Goal: Book appointment/travel/reservation

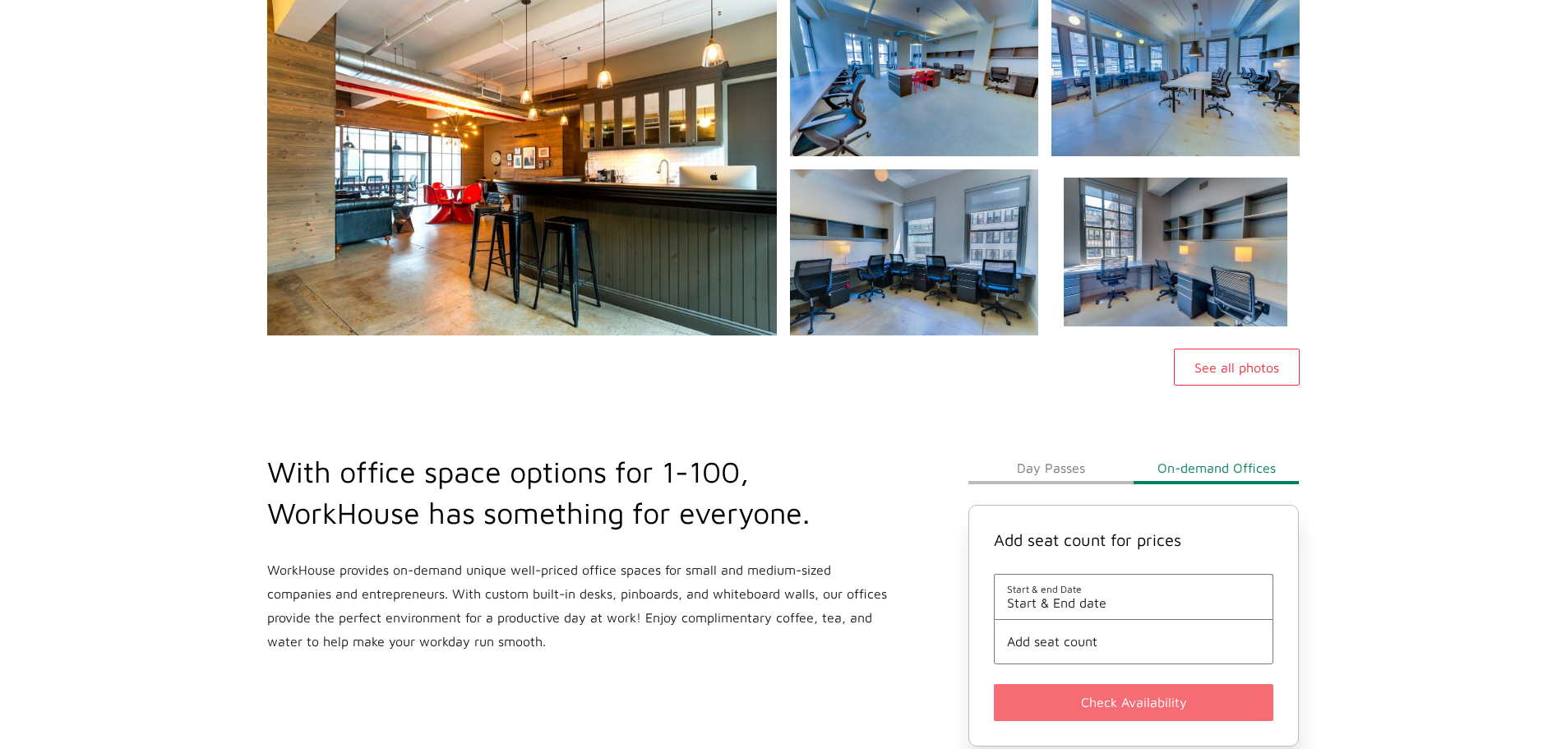
scroll to position [247, 0]
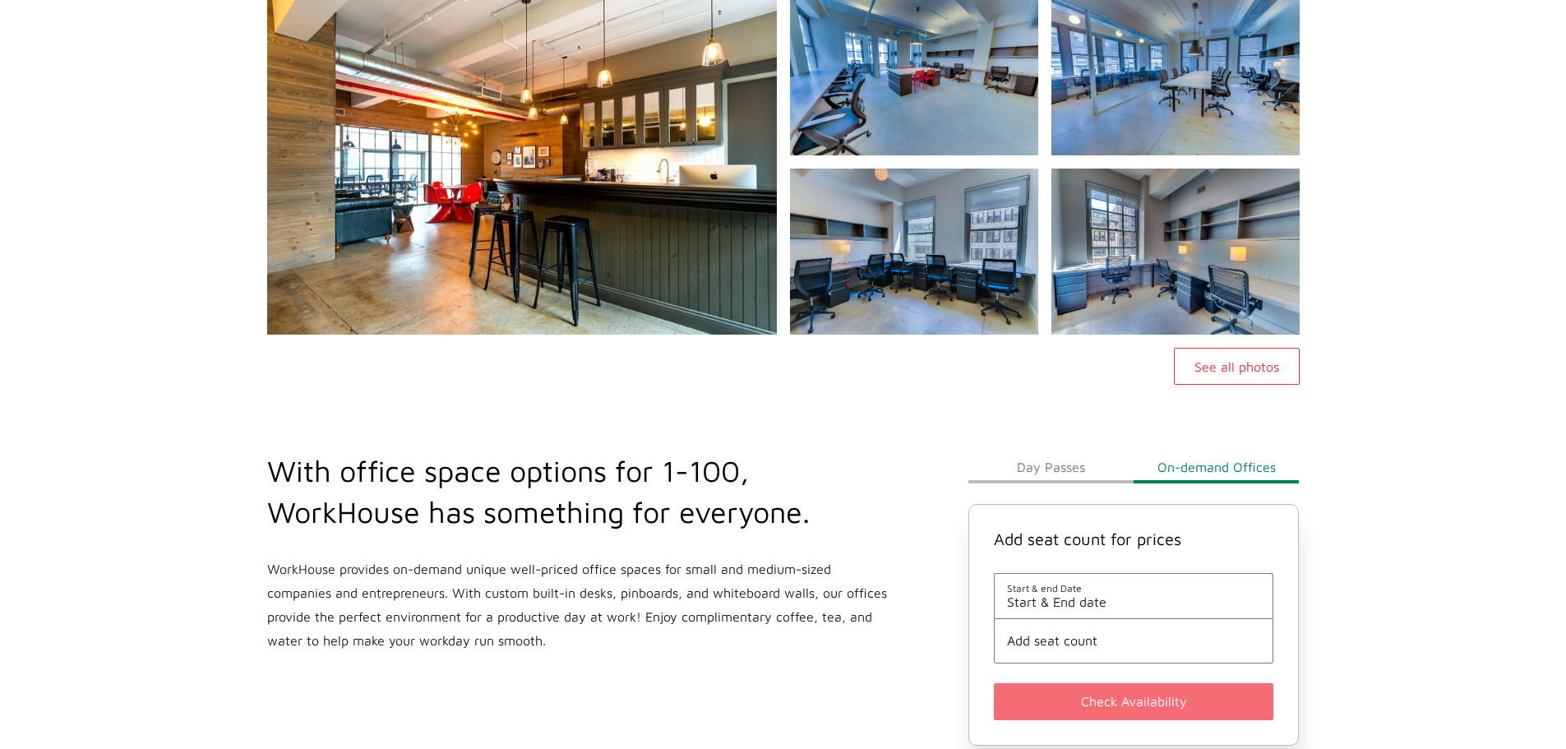
click at [1065, 450] on button "Day Passes" at bounding box center [1050, 466] width 165 height 33
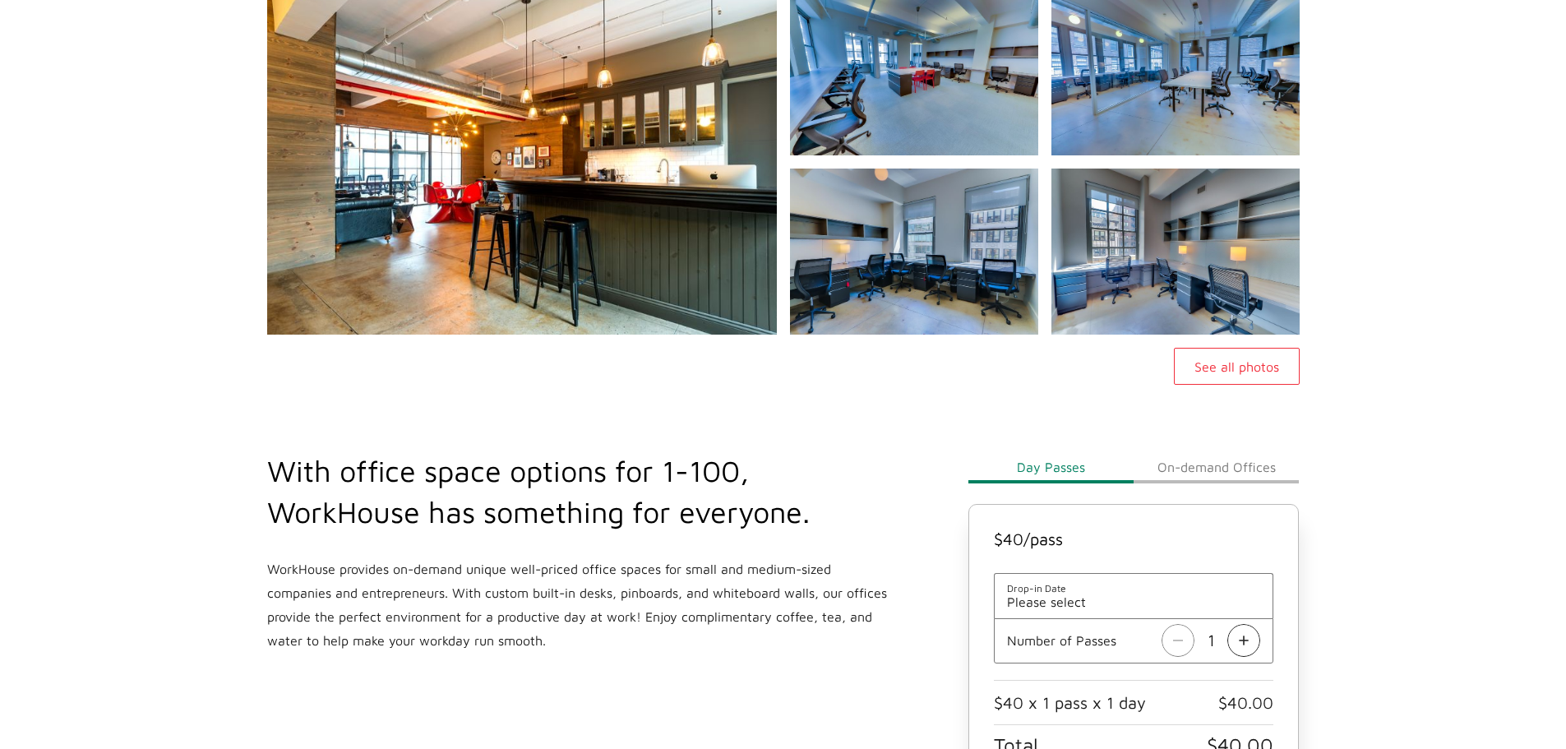
click at [1266, 618] on li "Number of Passes 1" at bounding box center [1134, 640] width 280 height 45
click at [1251, 624] on img at bounding box center [1243, 640] width 33 height 33
click at [1236, 624] on img at bounding box center [1243, 640] width 33 height 33
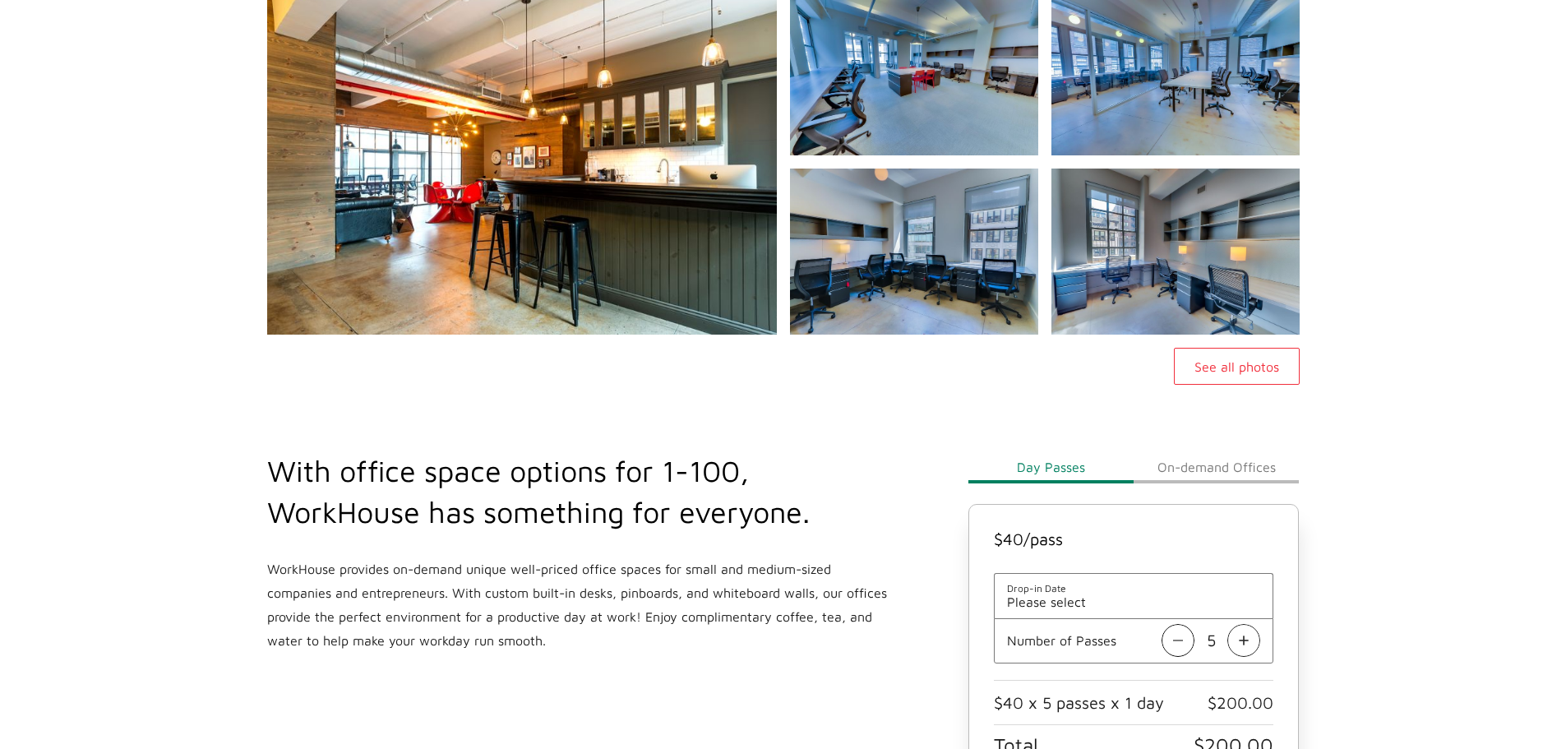
click at [1236, 624] on img at bounding box center [1243, 640] width 33 height 33
click at [1178, 624] on img at bounding box center [1177, 640] width 33 height 33
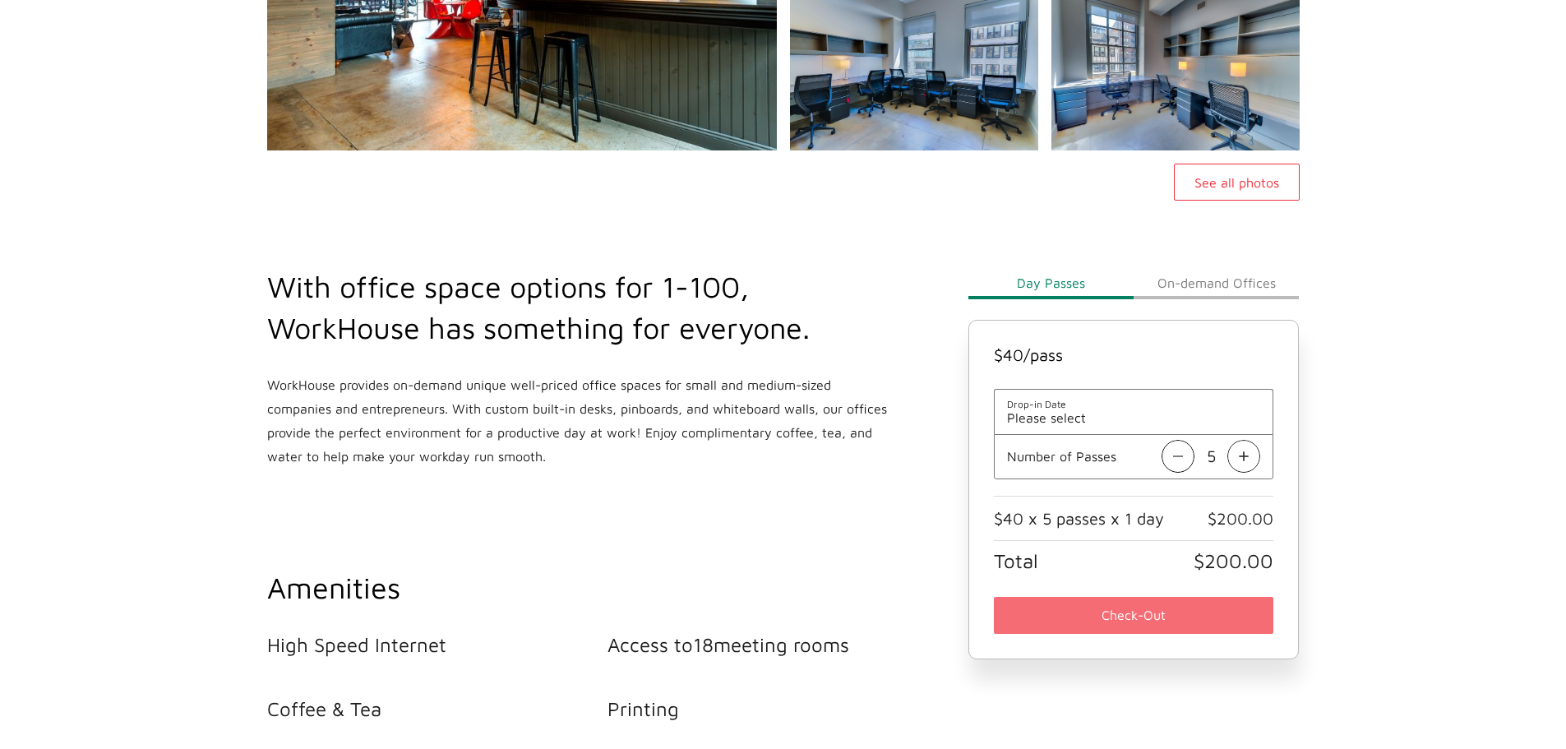
scroll to position [493, 0]
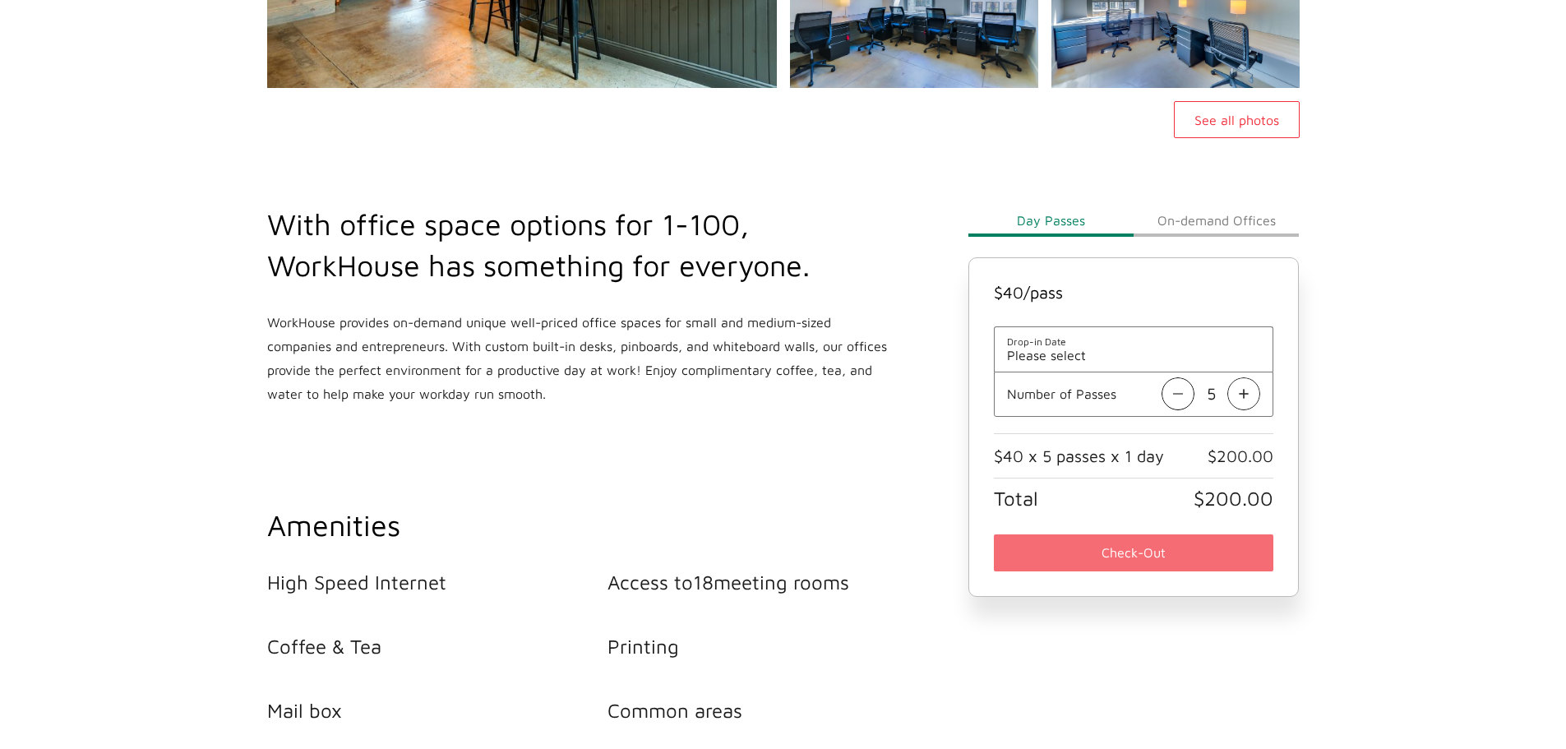
click at [1115, 348] on span "Please select" at bounding box center [1134, 355] width 254 height 15
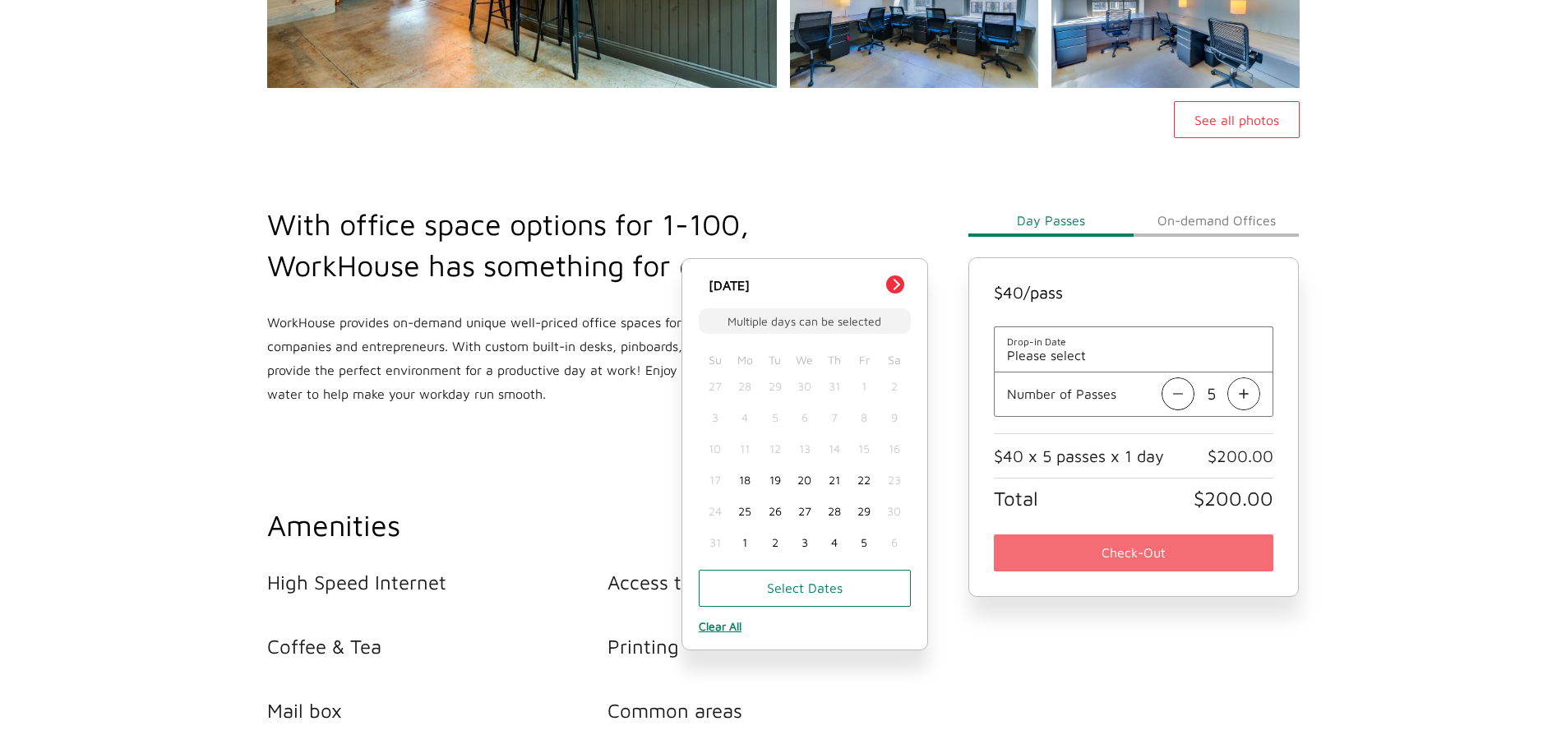
click at [896, 275] on button "Next Month" at bounding box center [895, 284] width 18 height 18
drag, startPoint x: 841, startPoint y: 413, endPoint x: 866, endPoint y: 413, distance: 25.5
click at [866, 433] on div "14 15 16 17 18 19 20" at bounding box center [804, 448] width 209 height 31
click at [839, 433] on div "18" at bounding box center [834, 448] width 30 height 31
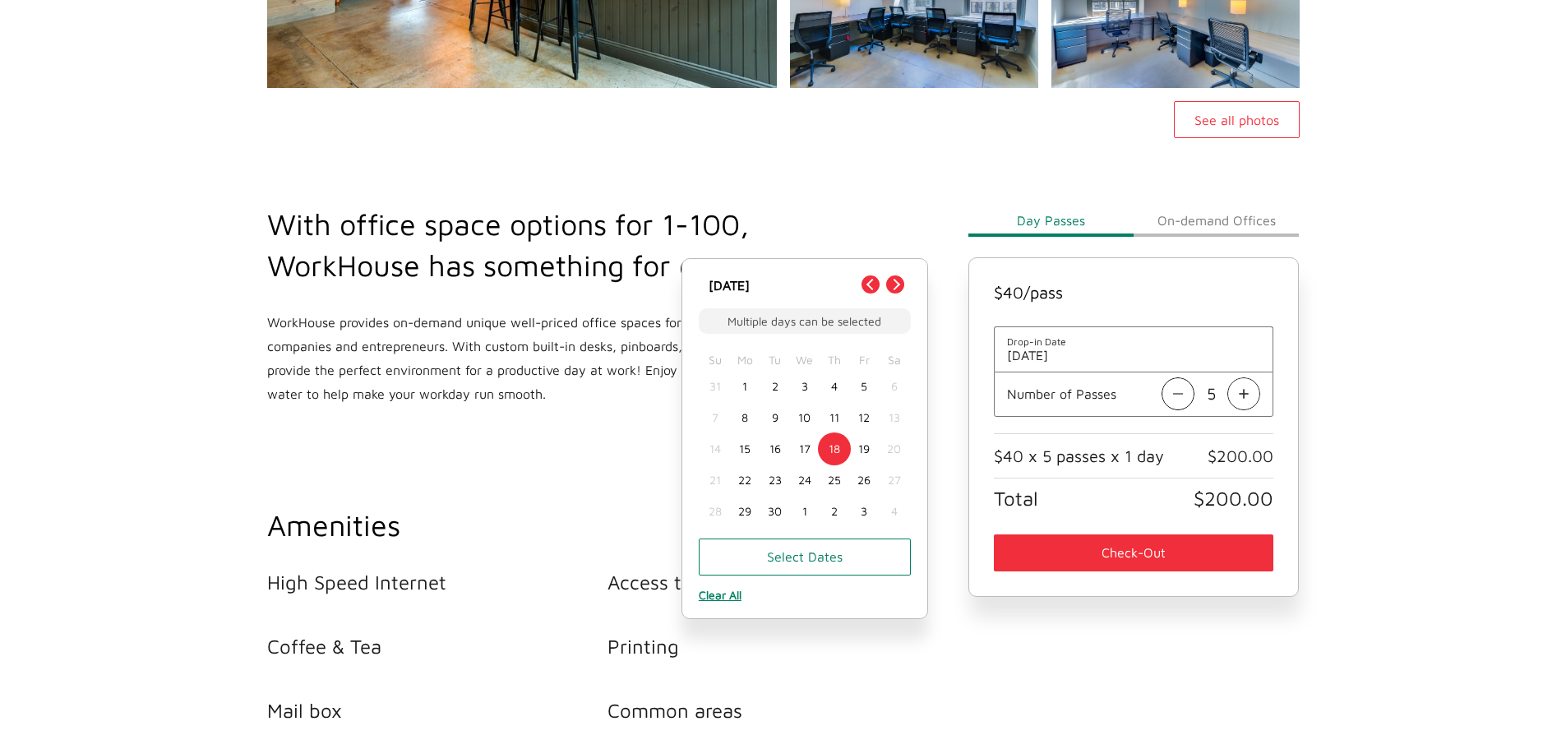
click at [864, 433] on div "19" at bounding box center [864, 448] width 30 height 31
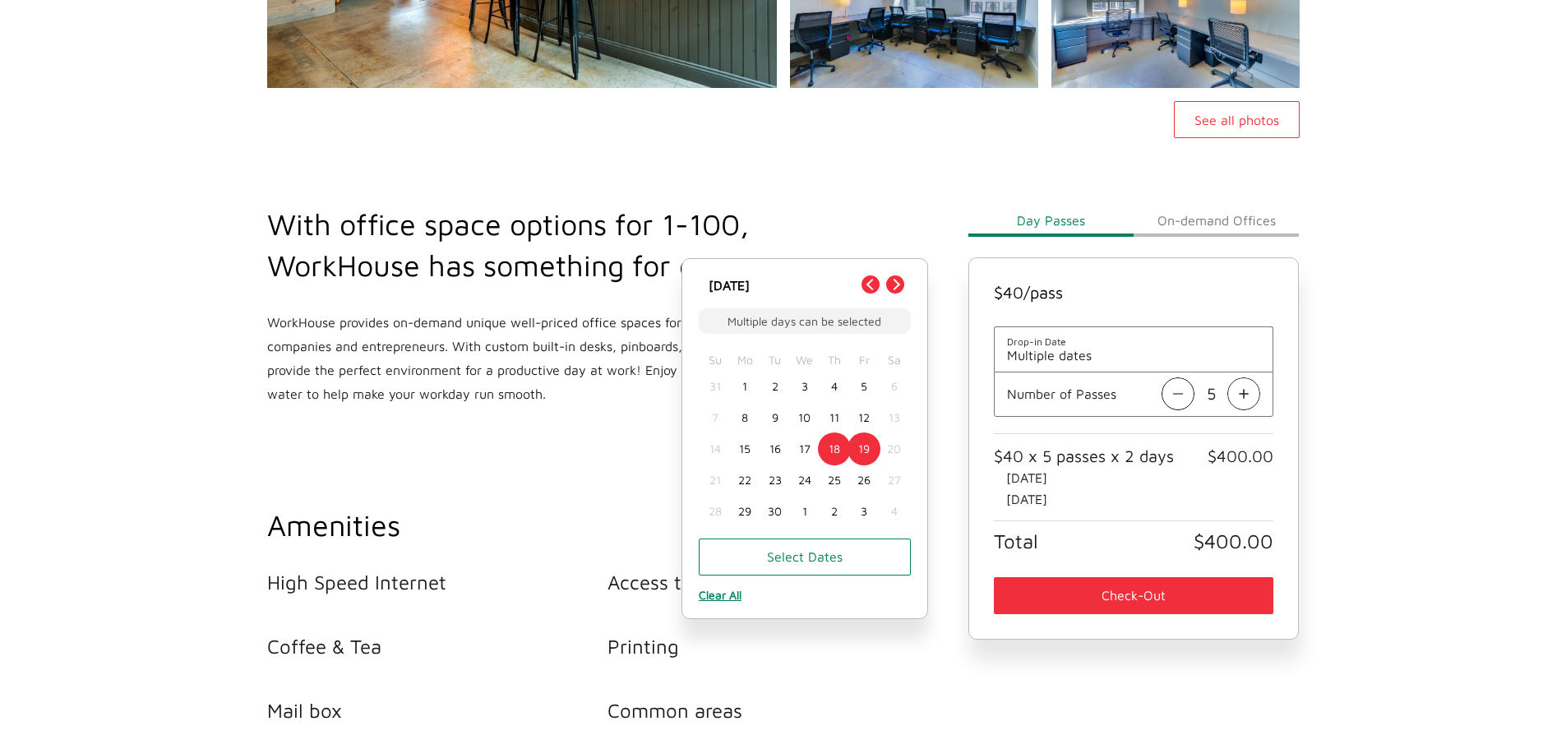
click at [1207, 204] on button "On-demand Offices" at bounding box center [1215, 220] width 165 height 33
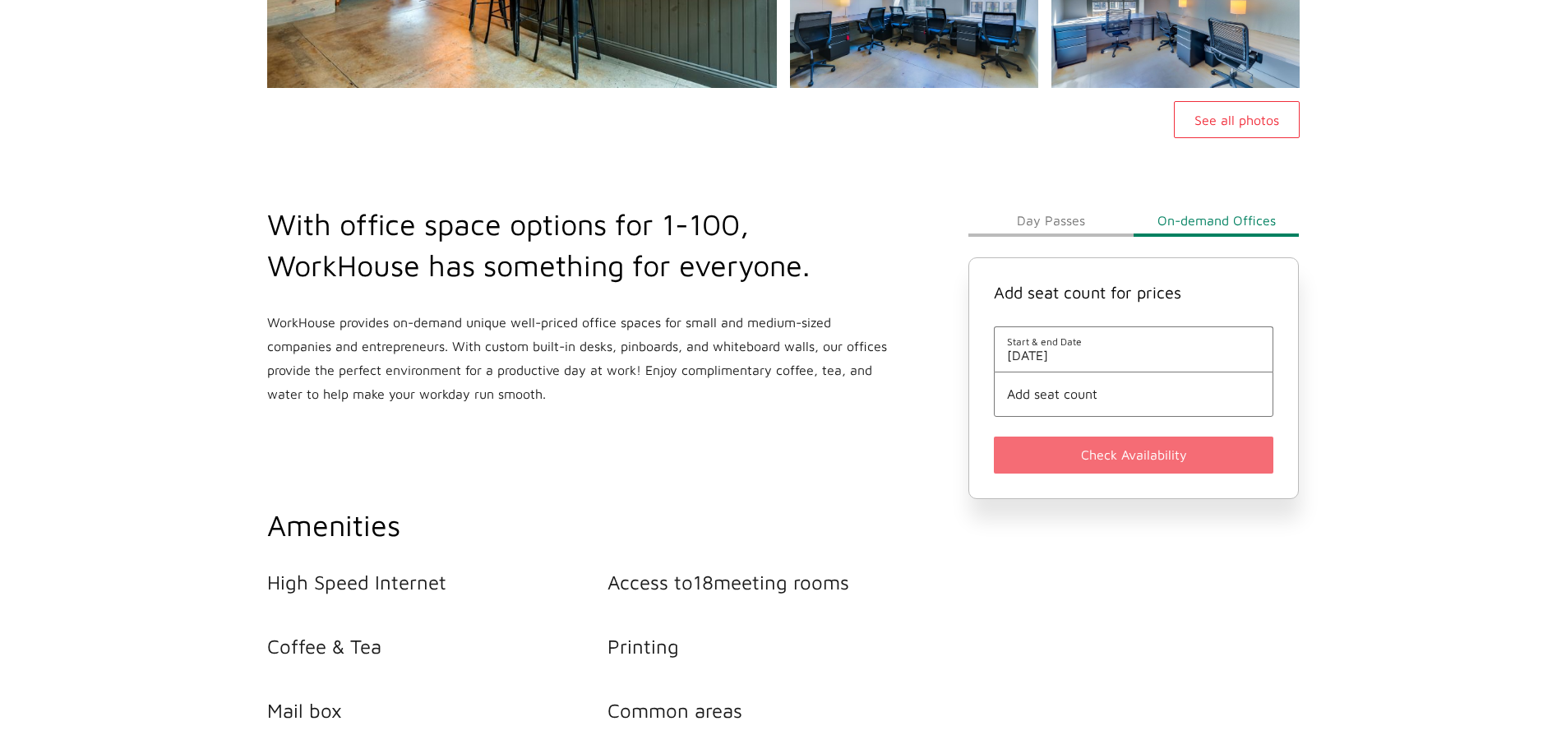
click at [1101, 348] on span "[DATE]" at bounding box center [1134, 355] width 254 height 15
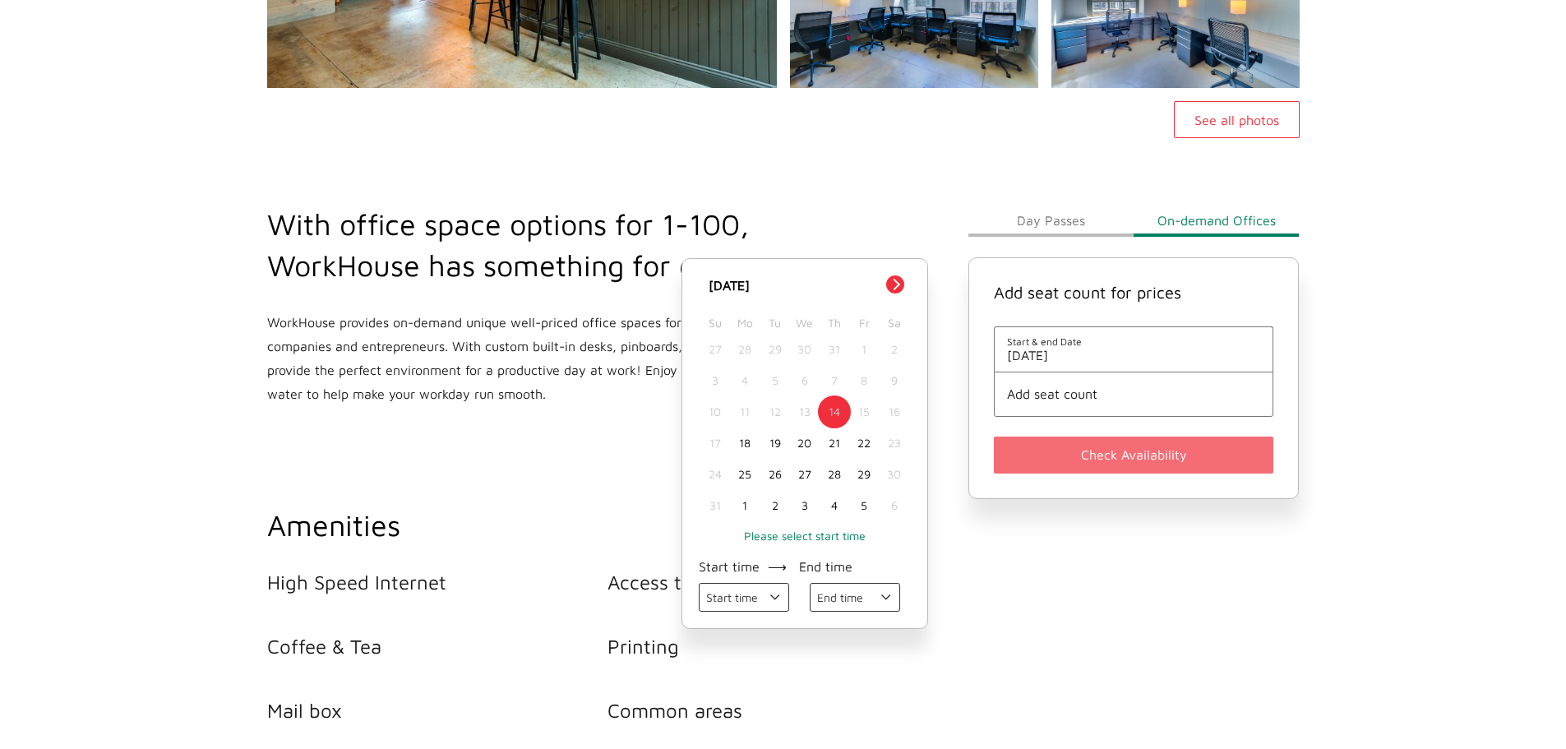
click at [895, 275] on button "Next Month" at bounding box center [895, 284] width 18 height 18
click at [839, 396] on div "18" at bounding box center [834, 411] width 30 height 31
click at [861, 396] on div "19" at bounding box center [864, 411] width 30 height 31
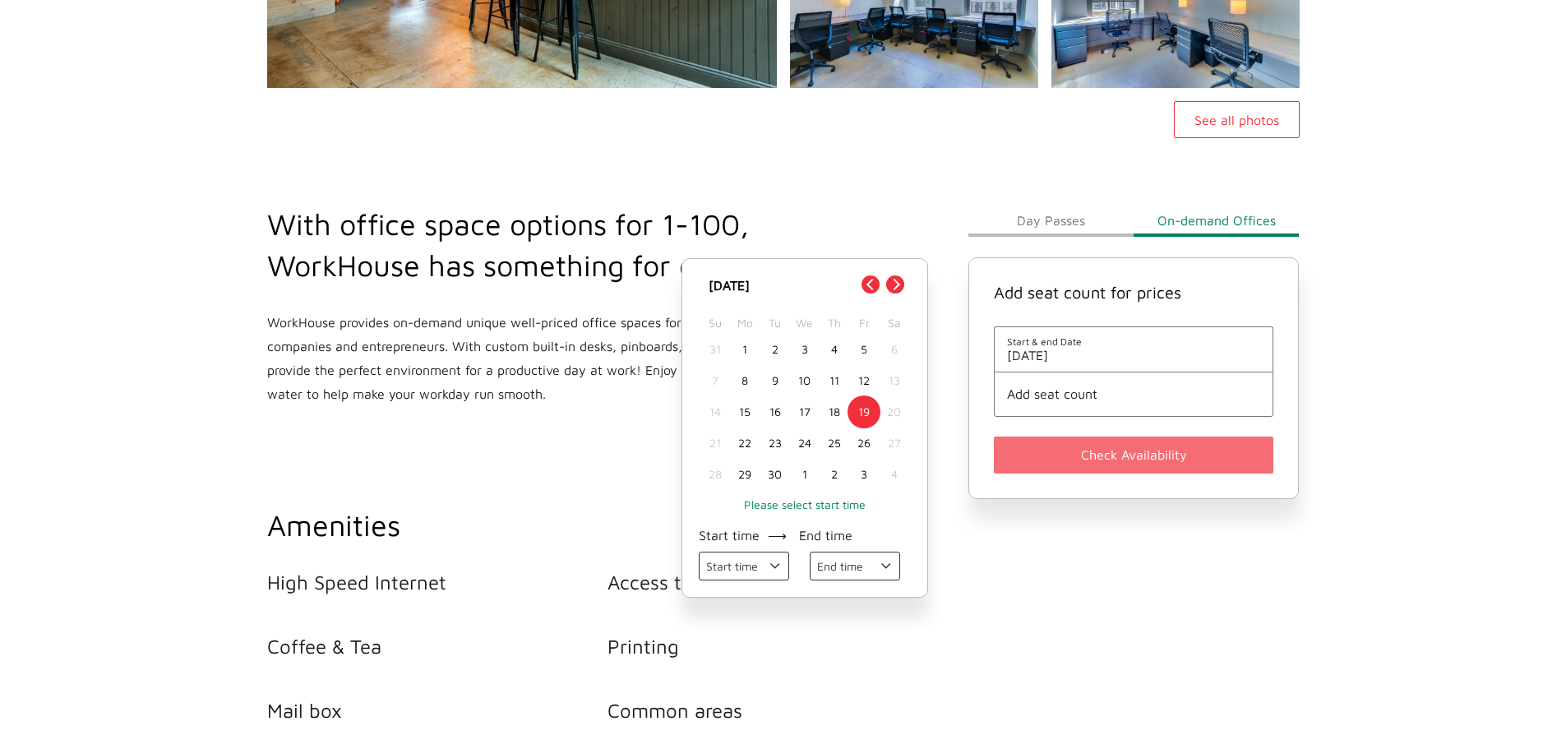
click at [839, 396] on div "18" at bounding box center [834, 411] width 30 height 31
click at [1128, 372] on li "Add seat count" at bounding box center [1134, 394] width 280 height 45
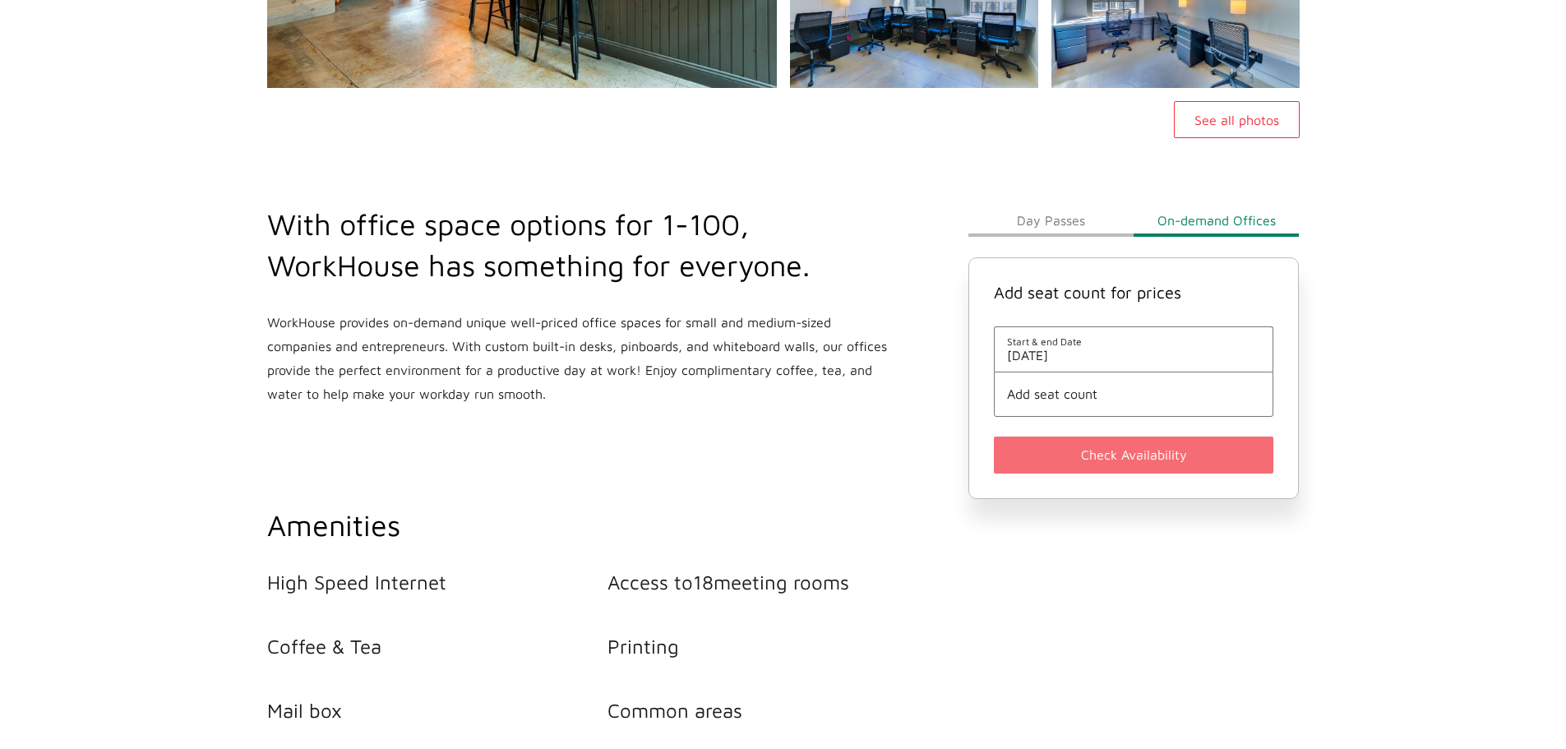
click at [1098, 386] on span "Add seat count" at bounding box center [1134, 393] width 254 height 15
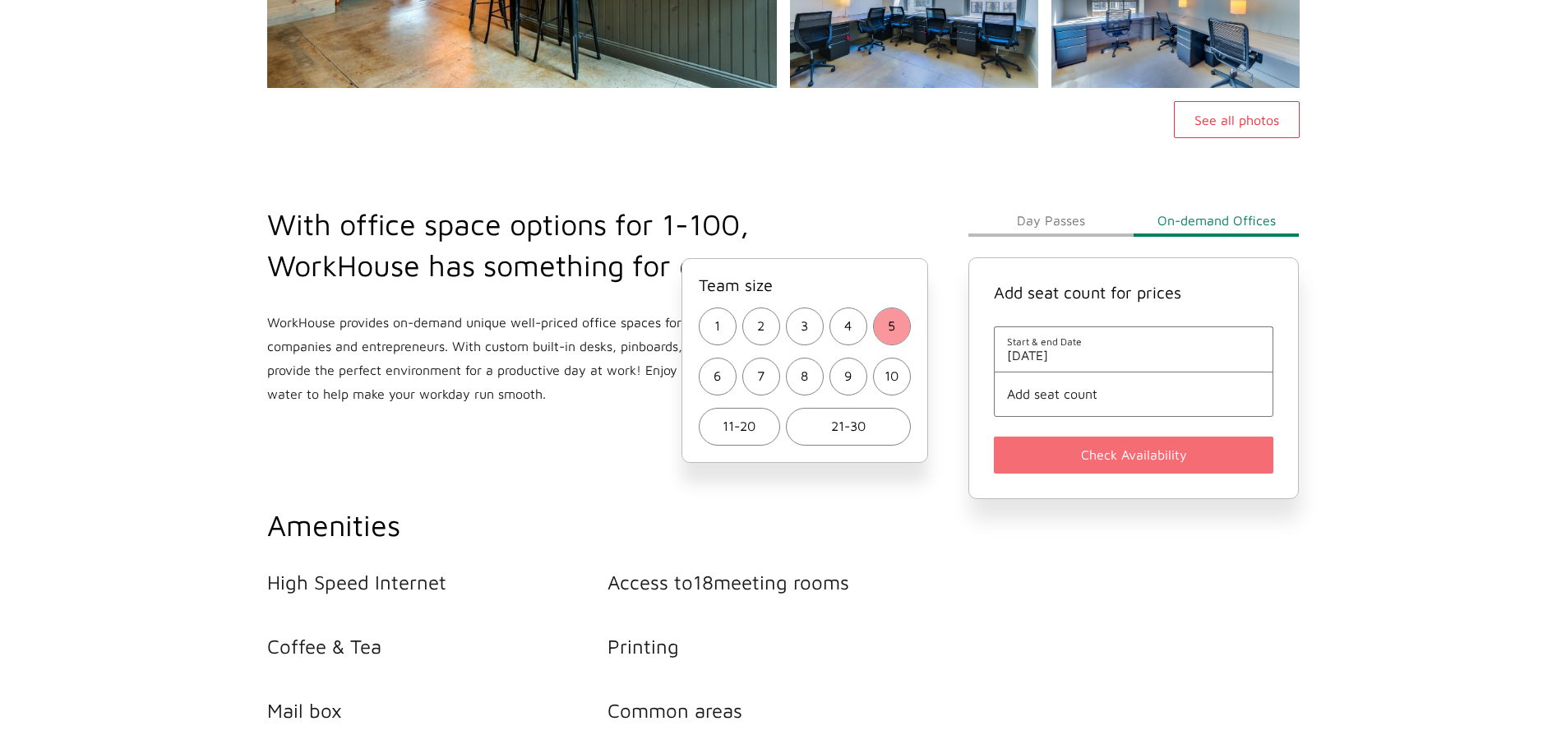
click at [886, 307] on button "5" at bounding box center [892, 326] width 38 height 38
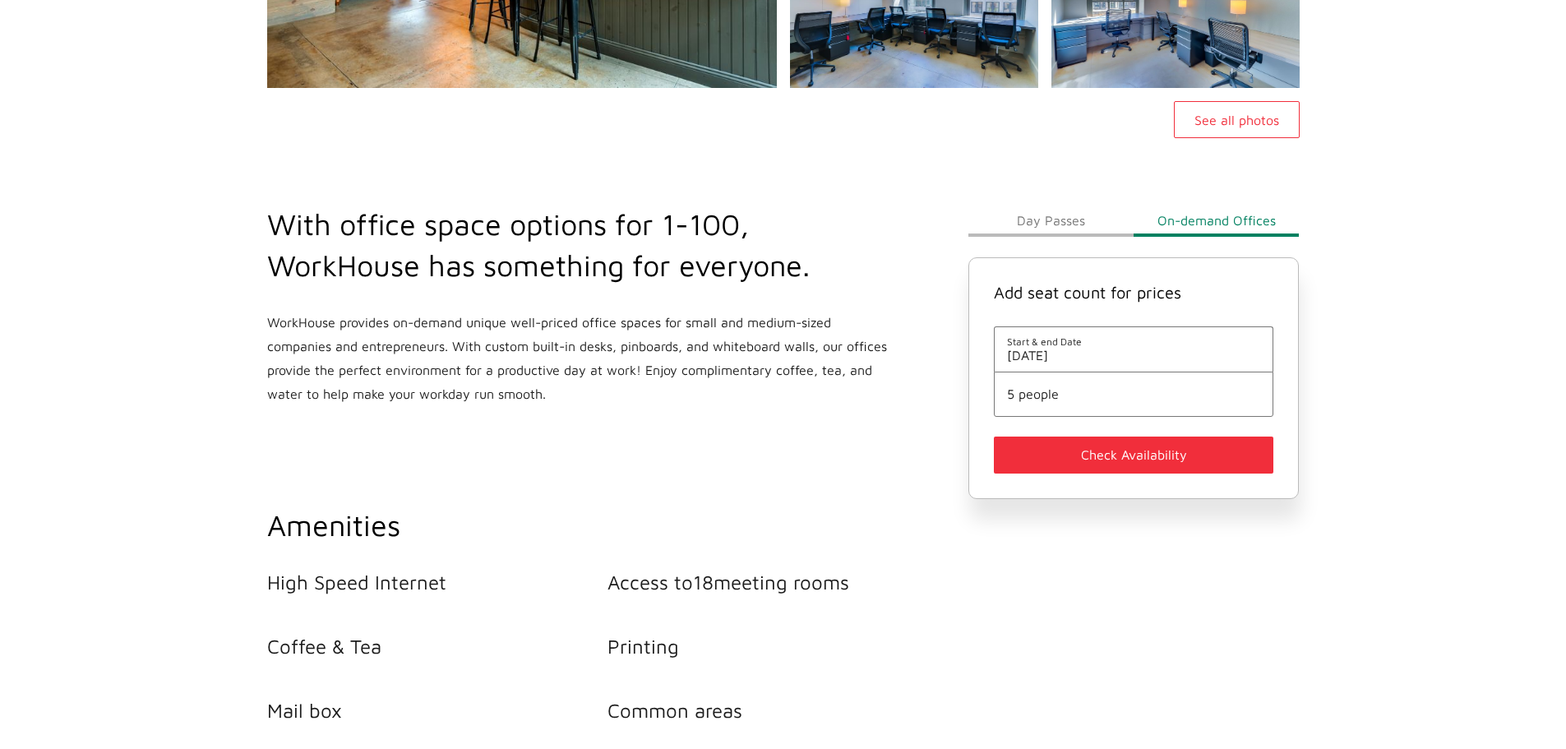
click at [1119, 436] on button "Check Availability" at bounding box center [1134, 454] width 280 height 37
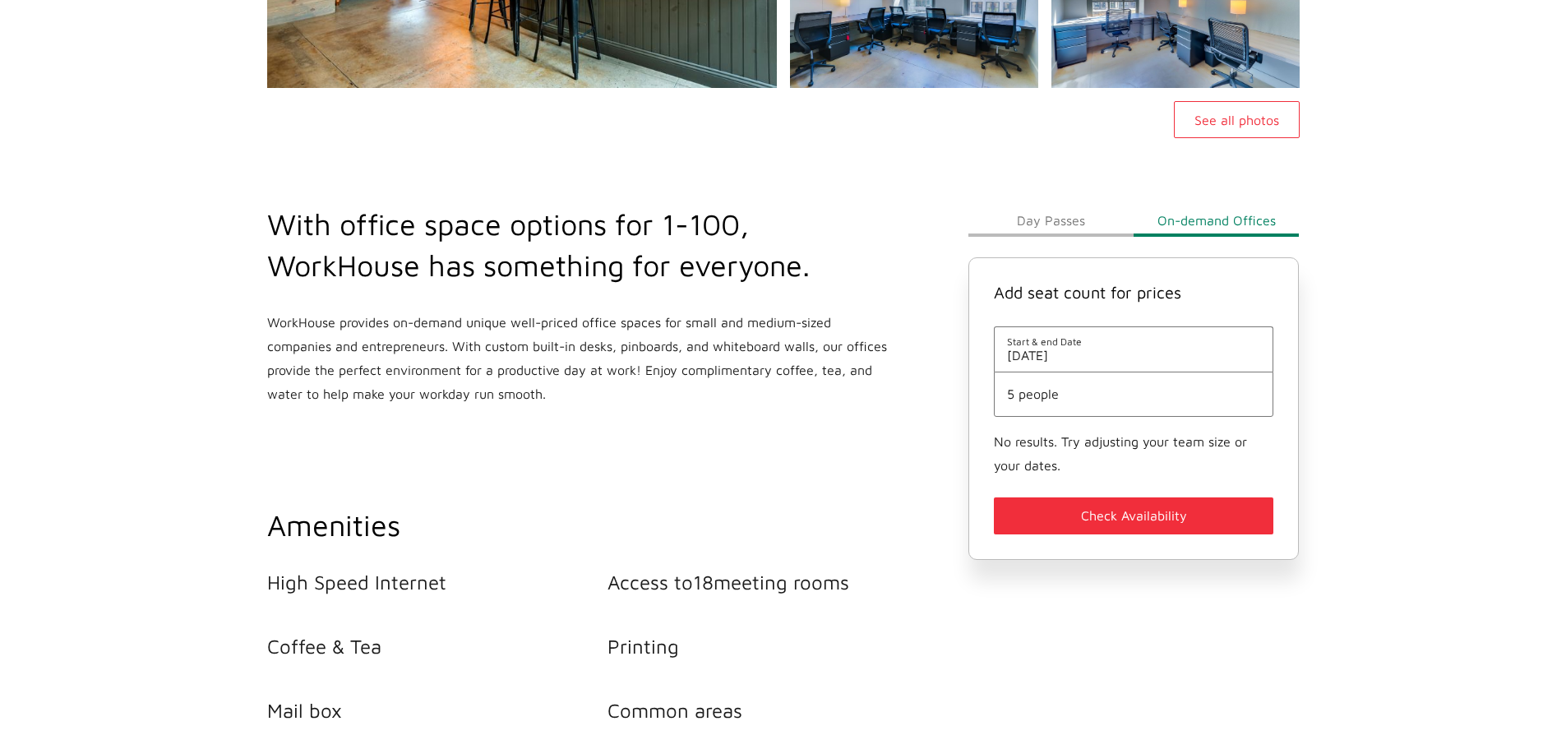
click at [1039, 204] on button "Day Passes" at bounding box center [1050, 220] width 165 height 33
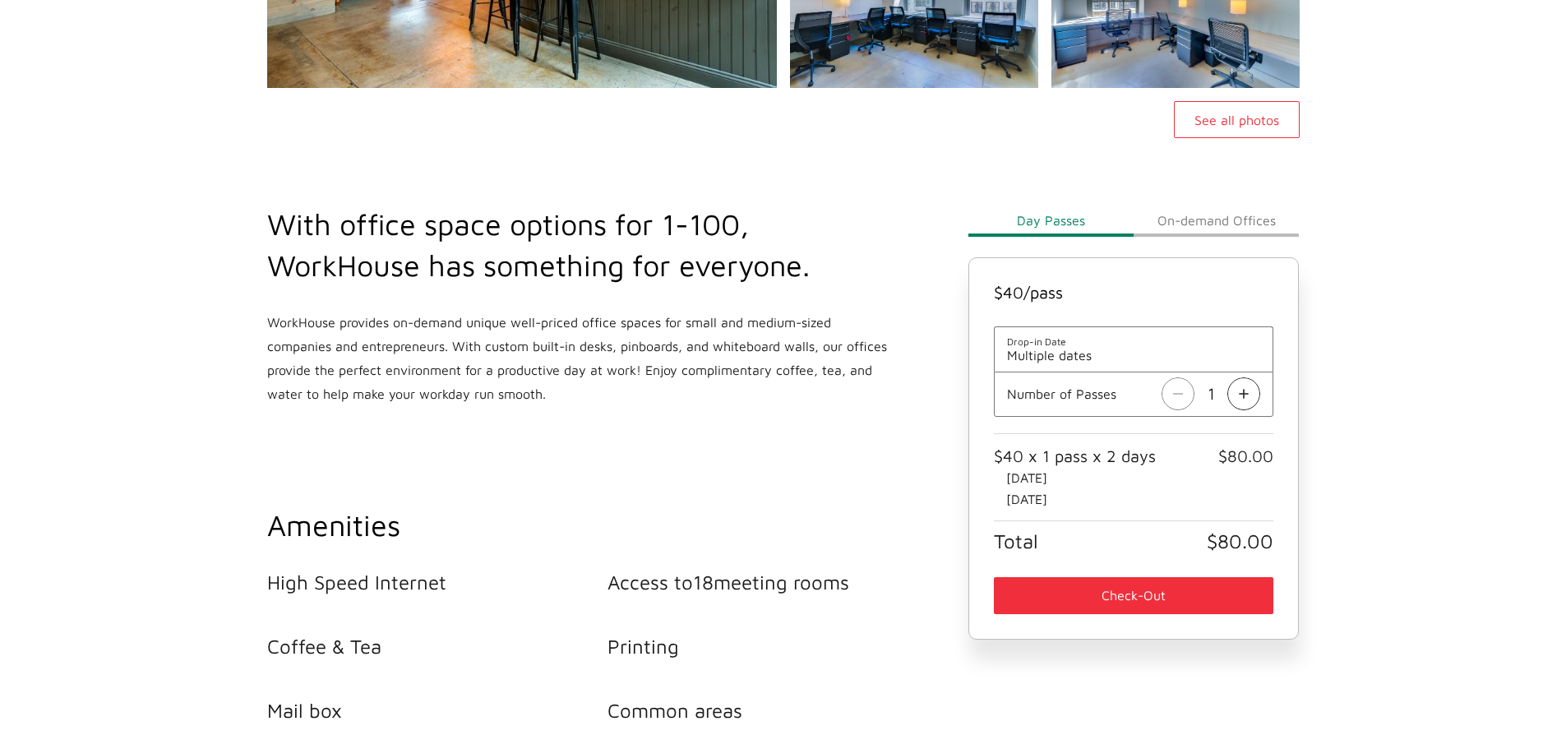
click at [1242, 377] on img at bounding box center [1243, 393] width 33 height 33
